Goal: Navigation & Orientation: Find specific page/section

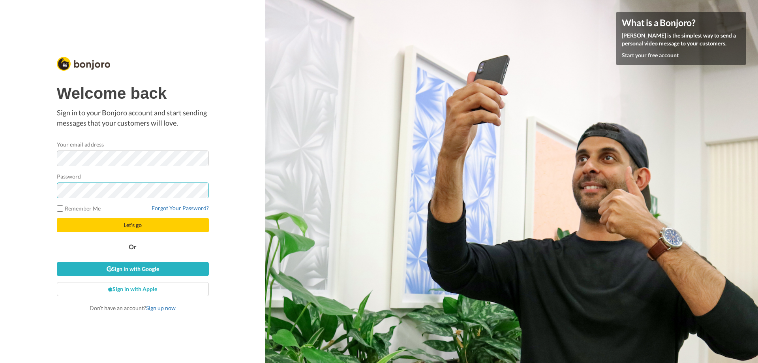
click at [57, 218] on button "Let's go" at bounding box center [133, 225] width 152 height 14
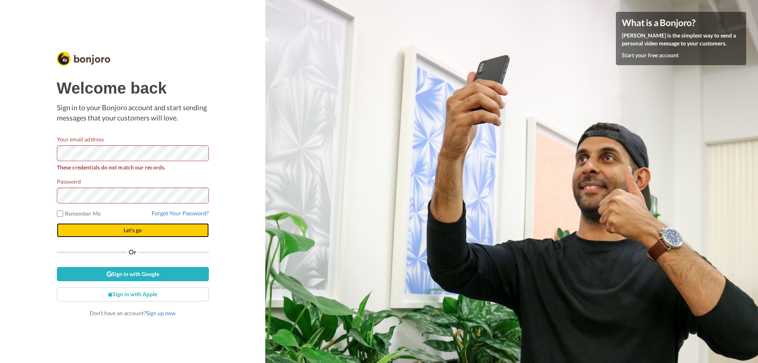
click at [143, 230] on button "Let's go" at bounding box center [133, 230] width 152 height 14
click at [57, 223] on button "Let's go" at bounding box center [133, 230] width 152 height 14
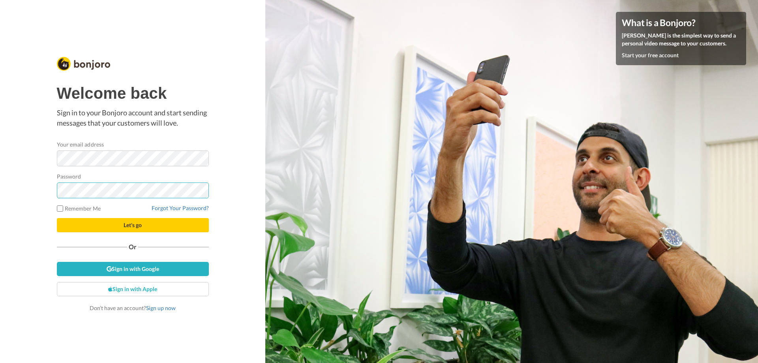
click at [57, 218] on button "Let's go" at bounding box center [133, 225] width 152 height 14
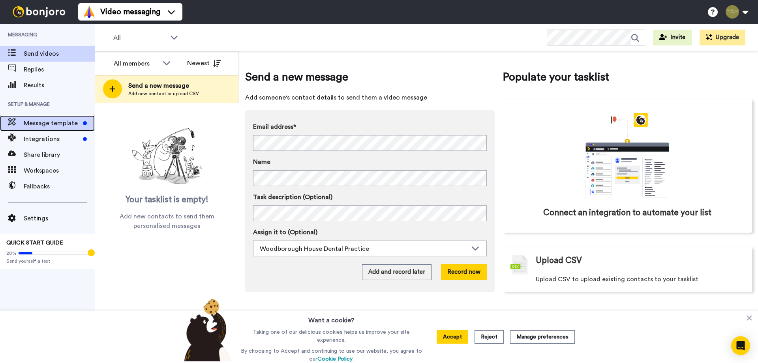
click at [52, 124] on span "Message template" at bounding box center [52, 122] width 56 height 9
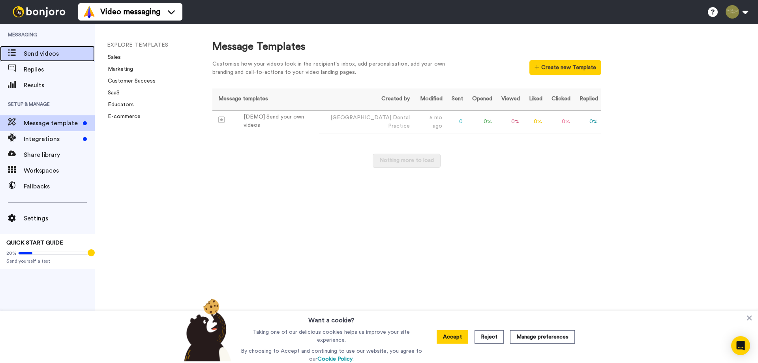
click at [44, 53] on span "Send videos" at bounding box center [59, 53] width 71 height 9
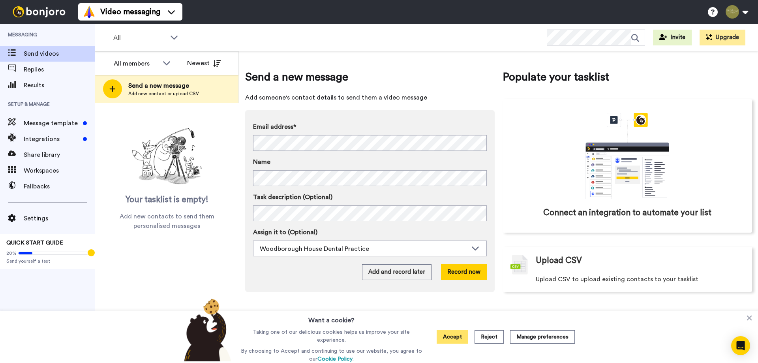
click at [460, 336] on button "Accept" at bounding box center [452, 336] width 32 height 13
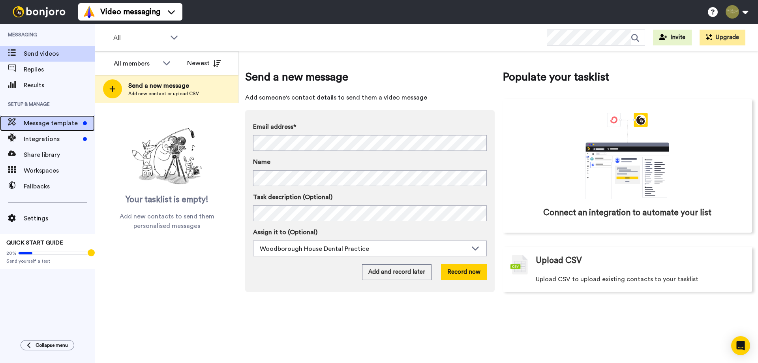
click at [57, 127] on span "Message template" at bounding box center [52, 122] width 56 height 9
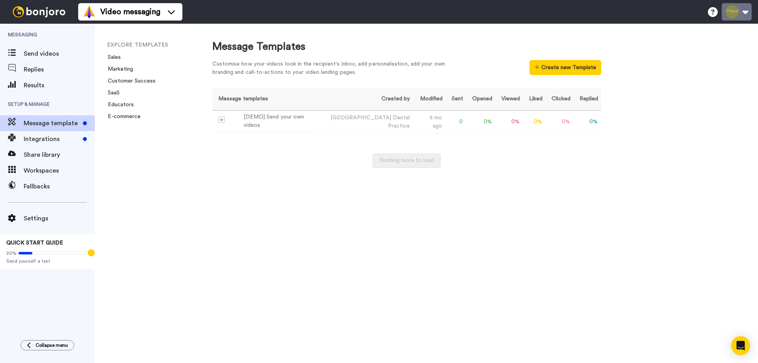
click at [738, 17] on button at bounding box center [736, 11] width 30 height 17
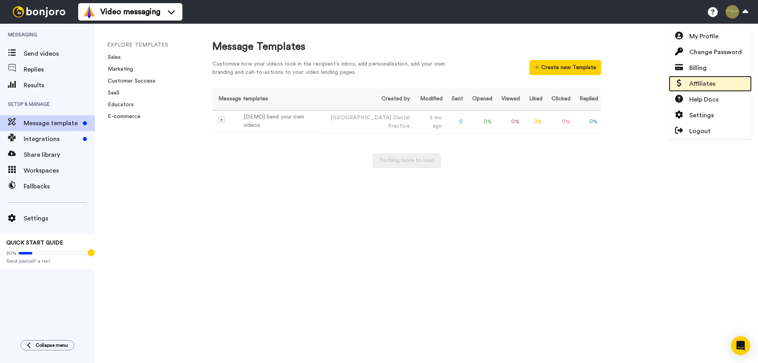
click at [698, 85] on span "Affiliates" at bounding box center [702, 83] width 26 height 9
click at [127, 72] on li "Marketing" at bounding box center [160, 69] width 107 height 8
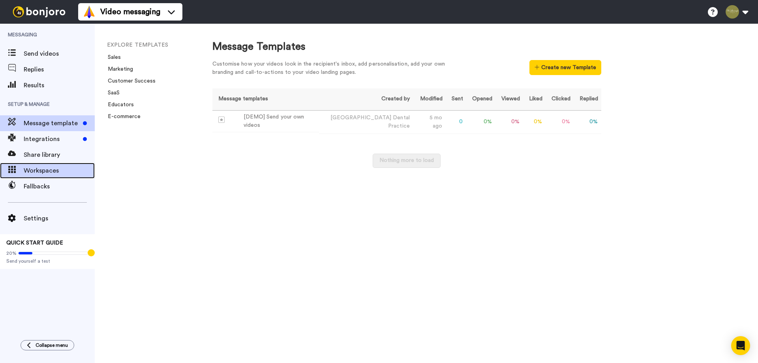
click at [55, 173] on span "Workspaces" at bounding box center [59, 170] width 71 height 9
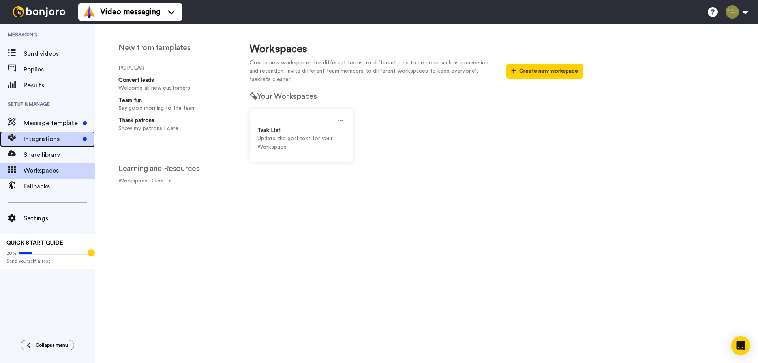
click at [57, 139] on span "Integrations" at bounding box center [52, 138] width 56 height 9
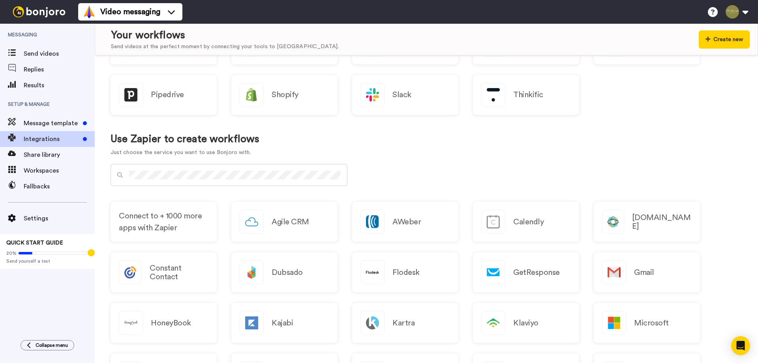
scroll to position [352, 0]
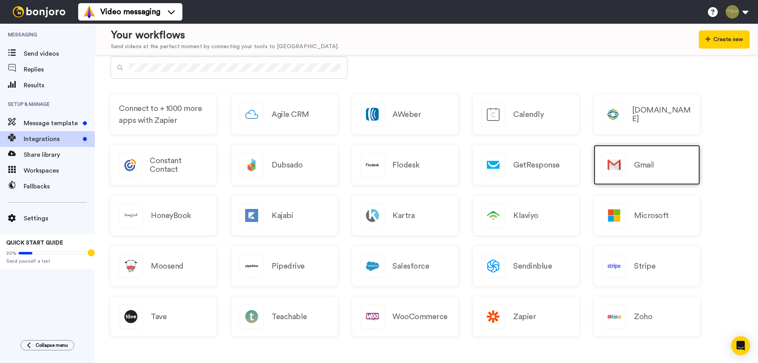
click at [628, 163] on div "Gmail" at bounding box center [646, 165] width 106 height 40
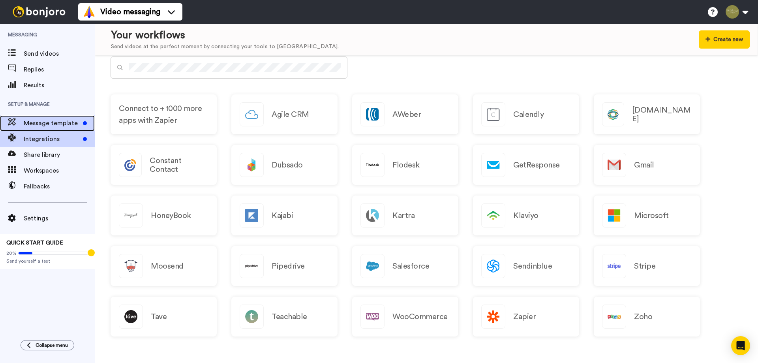
click at [53, 125] on span "Message template" at bounding box center [52, 122] width 56 height 9
